Goal: Find specific page/section: Find specific page/section

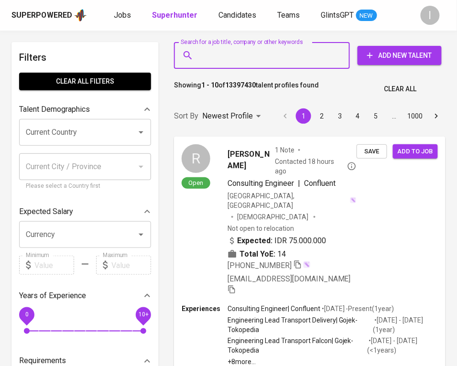
click at [267, 55] on input "Search for a job title, company or other keywords" at bounding box center [264, 55] width 134 height 18
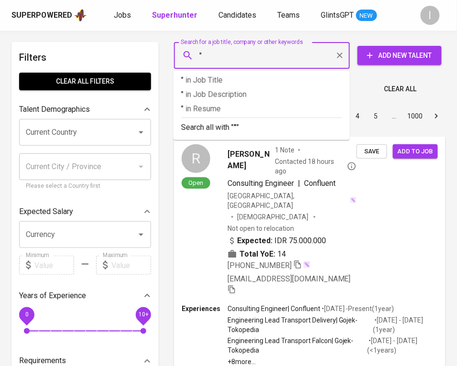
paste input "CIPTA GRAHA MANDIRI SEJAHTERA"
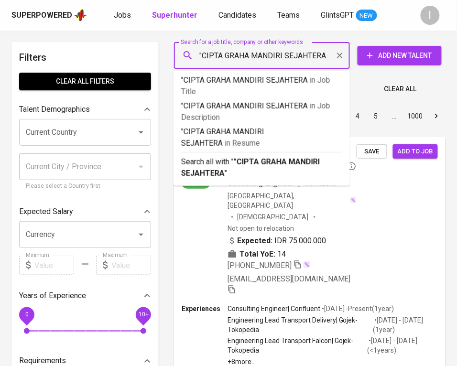
type input ""CIPTA GRAHA MANDIRI SEJAHTERA""
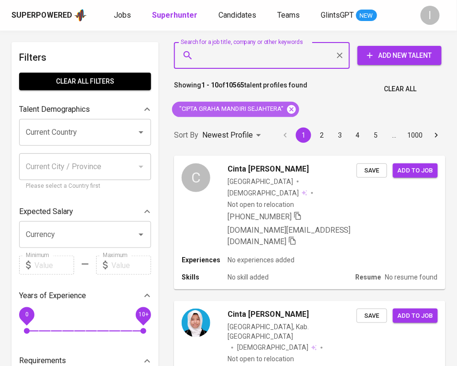
click at [292, 110] on icon at bounding box center [291, 109] width 9 height 9
click at [288, 49] on input "Search for a job title, company or other keywords" at bounding box center [264, 55] width 134 height 18
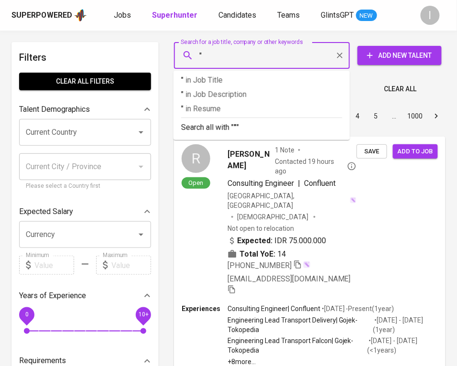
paste input "Teh Jawa"
type input ""Teh Jawa""
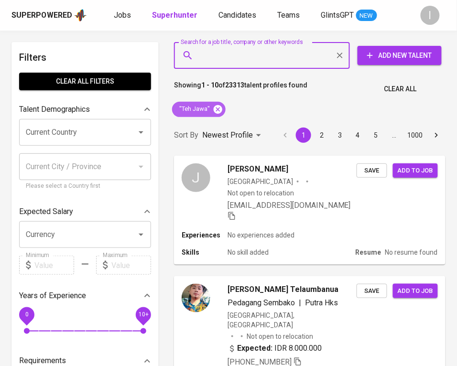
click at [220, 109] on icon at bounding box center [217, 109] width 9 height 9
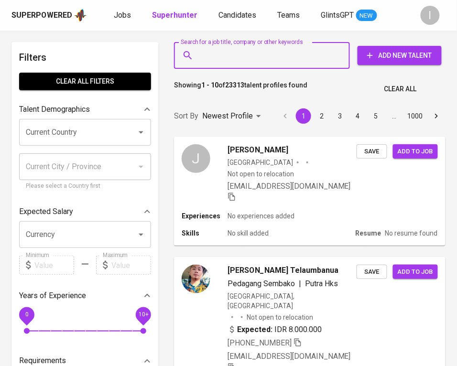
click at [254, 61] on input "Search for a job title, company or other keywords" at bounding box center [264, 55] width 134 height 18
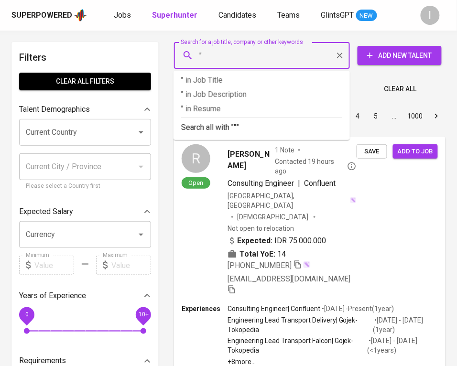
paste input "OPTIMA DELTA INTERNUSA"
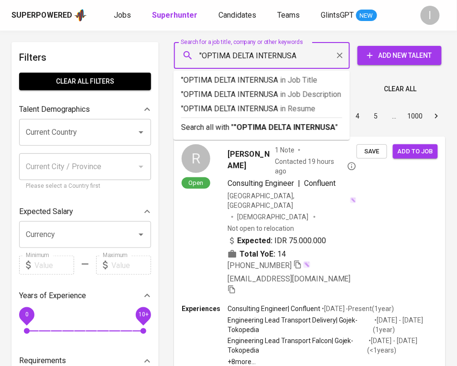
type input ""OPTIMA DELTA INTERNUSA""
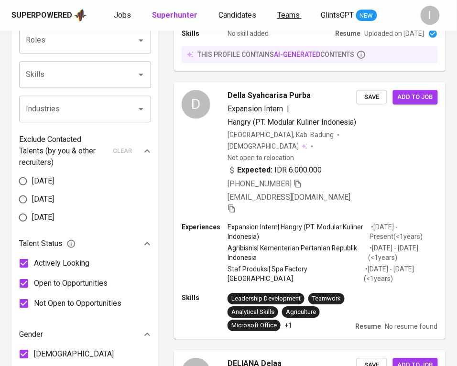
scroll to position [600, 0]
